Goal: Information Seeking & Learning: Find specific page/section

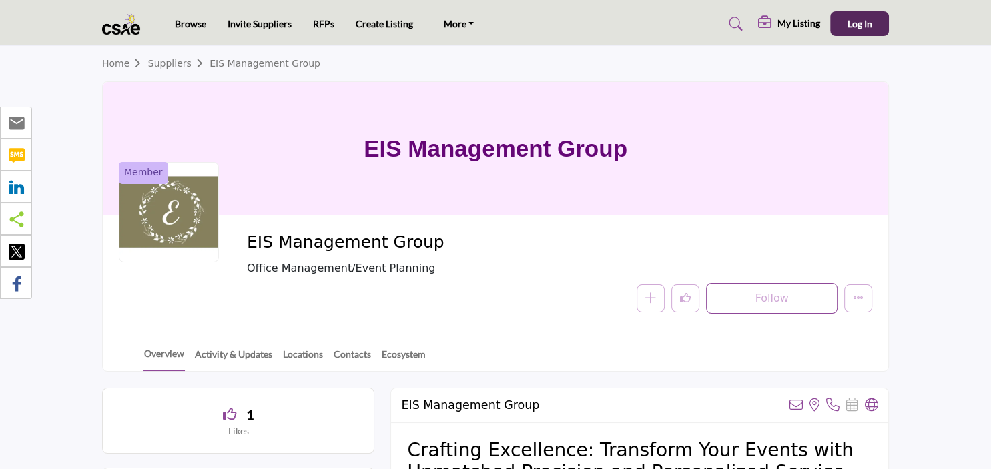
click at [172, 64] on link "Suppliers" at bounding box center [178, 63] width 61 height 11
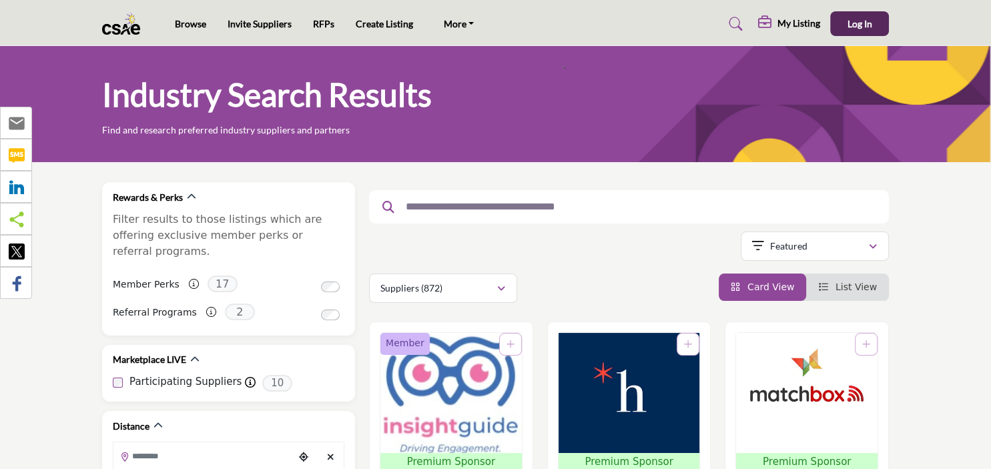
click at [508, 212] on input "text" at bounding box center [624, 206] width 450 height 17
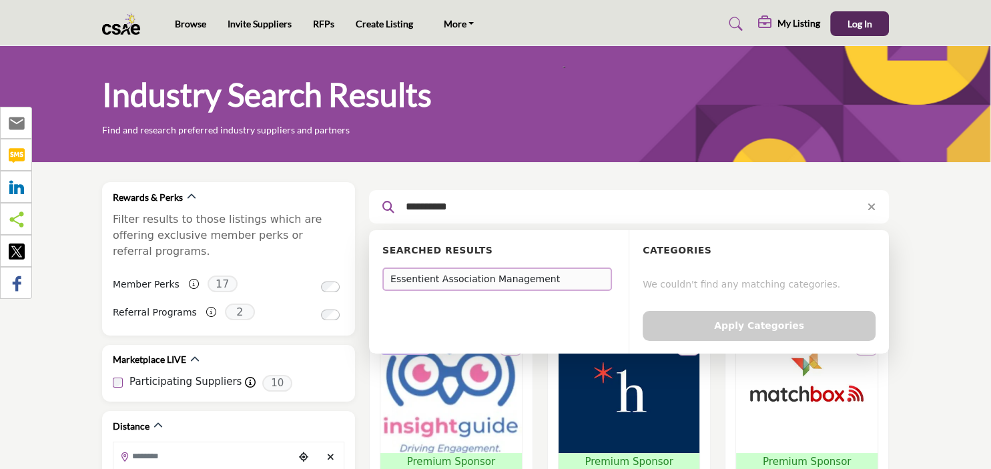
type input "**********"
click at [452, 278] on div "Essentient Association Management" at bounding box center [496, 278] width 229 height 23
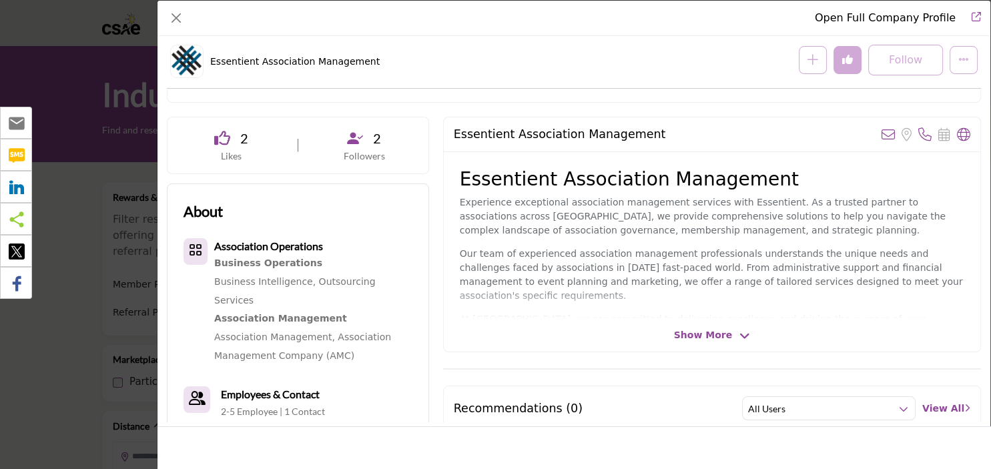
scroll to position [221, 0]
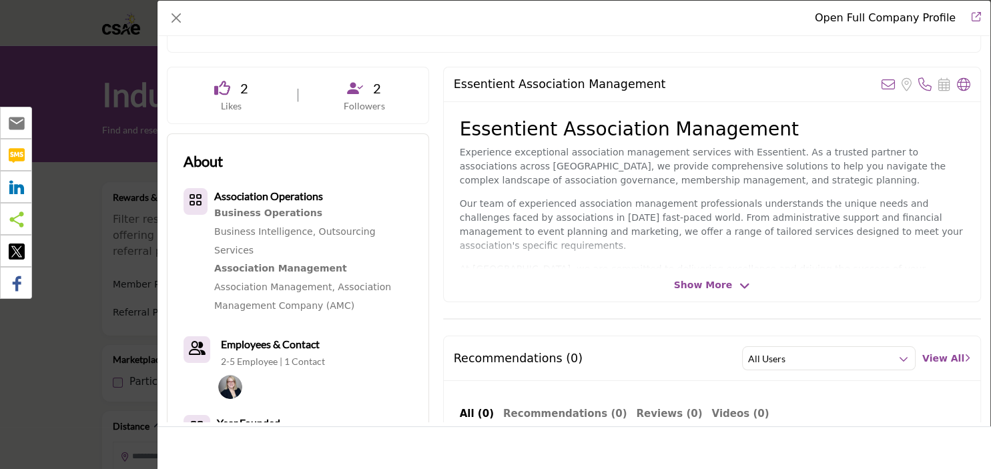
click at [720, 289] on span "Show More" at bounding box center [703, 285] width 58 height 14
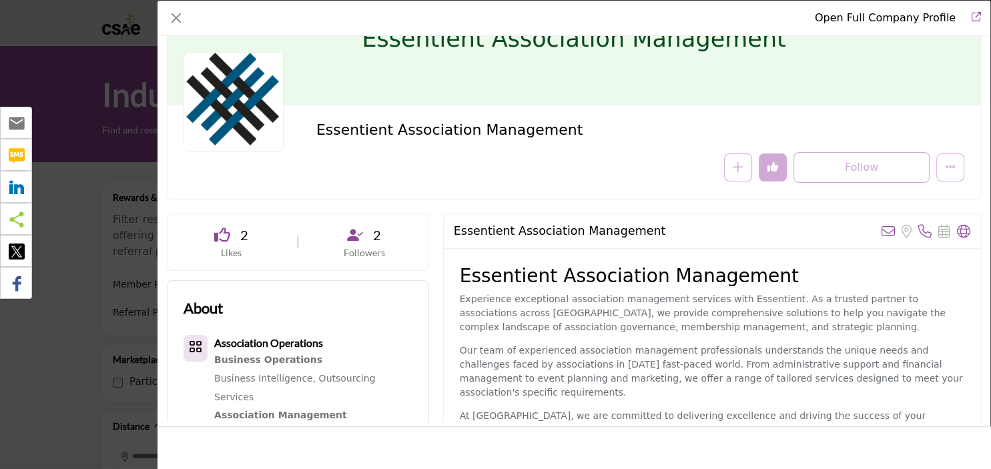
scroll to position [73, 0]
click at [907, 23] on link "Open Full Company Profile" at bounding box center [884, 17] width 141 height 13
